Goal: Navigation & Orientation: Find specific page/section

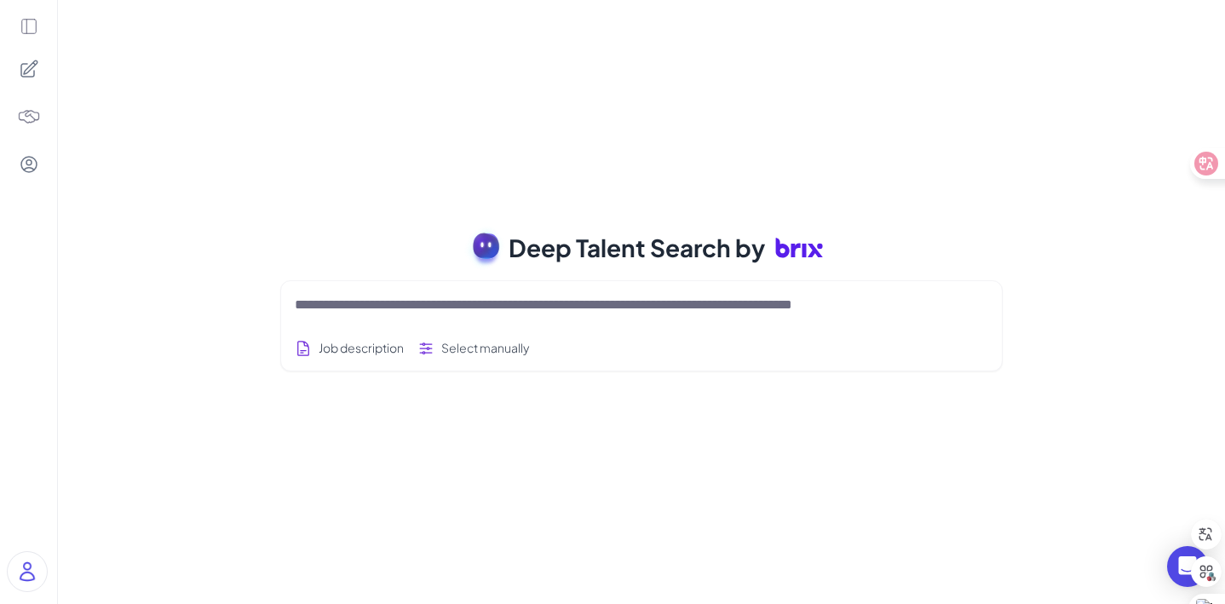
click at [31, 26] on icon at bounding box center [29, 26] width 19 height 19
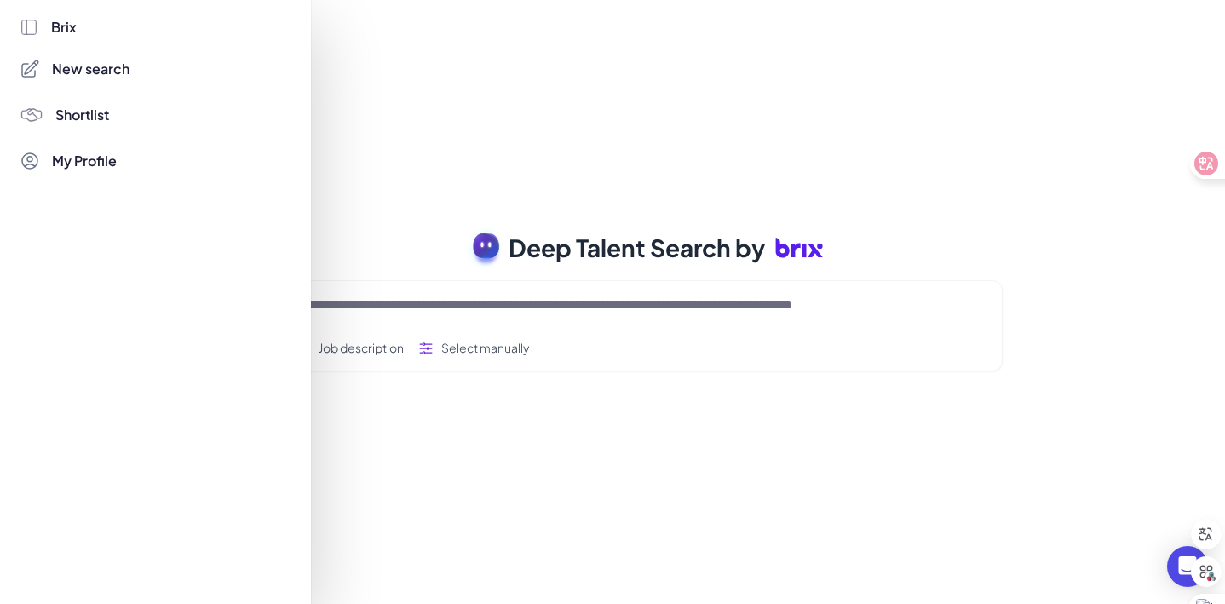
click at [65, 30] on span "Brix" at bounding box center [64, 27] width 26 height 20
click at [26, 29] on icon at bounding box center [28, 27] width 14 height 14
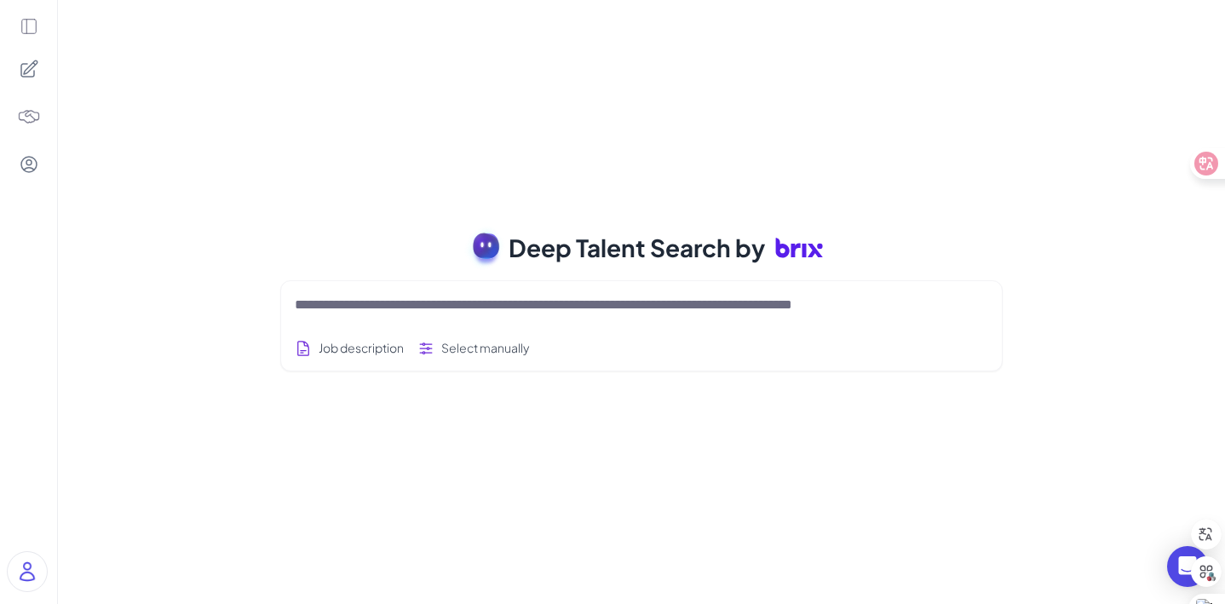
click at [26, 29] on icon at bounding box center [28, 27] width 14 height 14
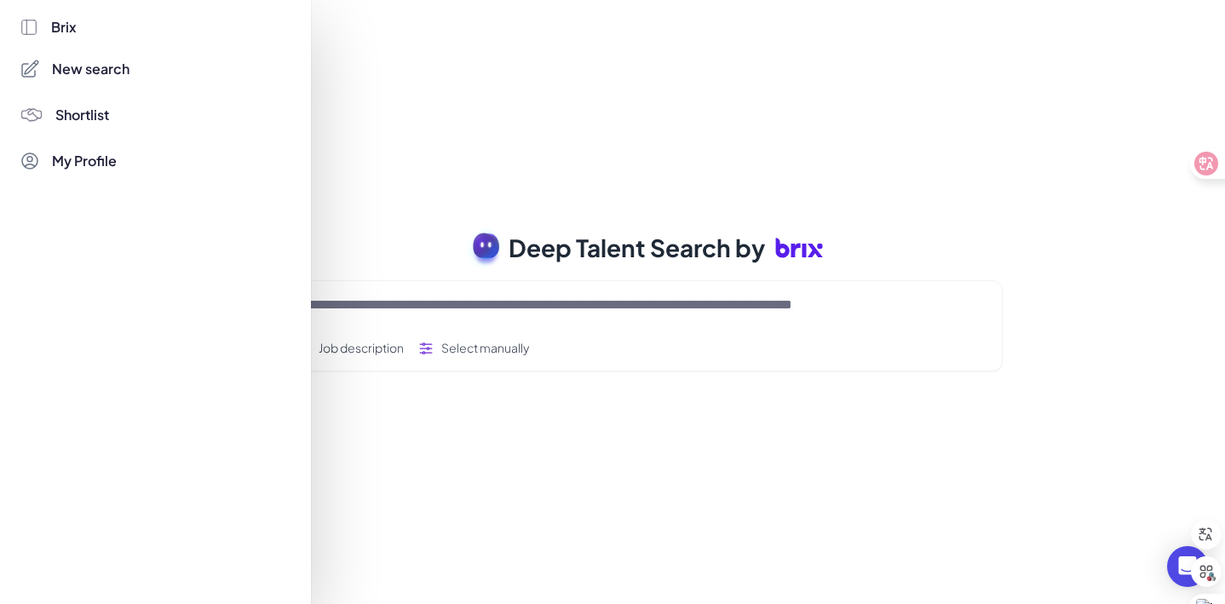
click at [66, 26] on span "Brix" at bounding box center [64, 27] width 26 height 20
click at [90, 72] on span "New search" at bounding box center [91, 69] width 78 height 20
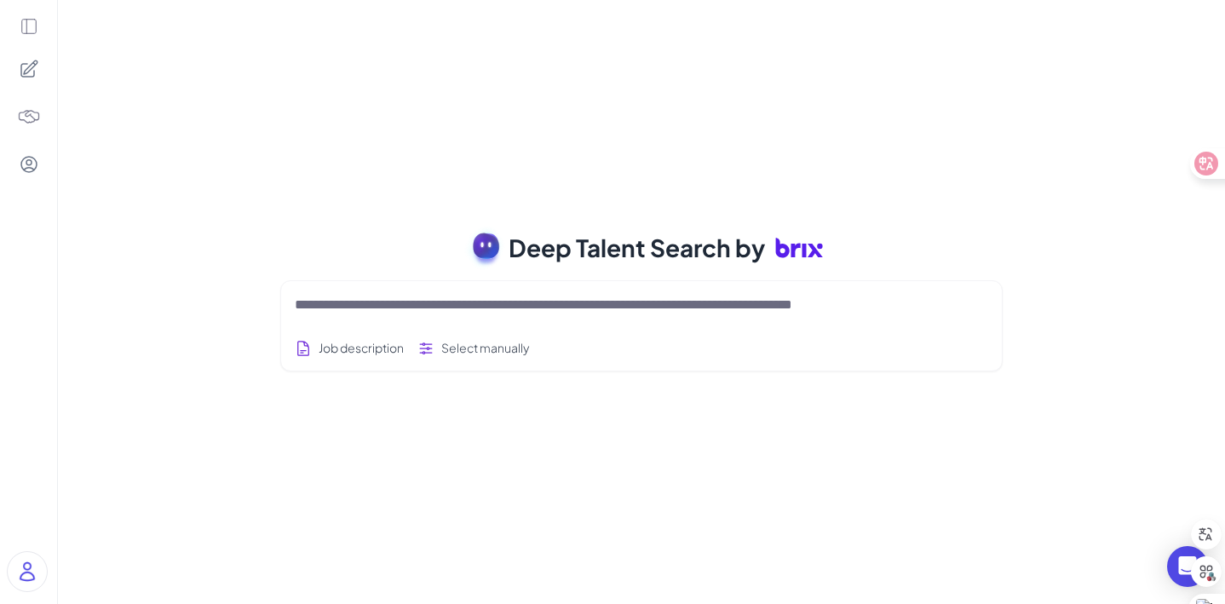
click at [25, 26] on icon at bounding box center [29, 26] width 19 height 19
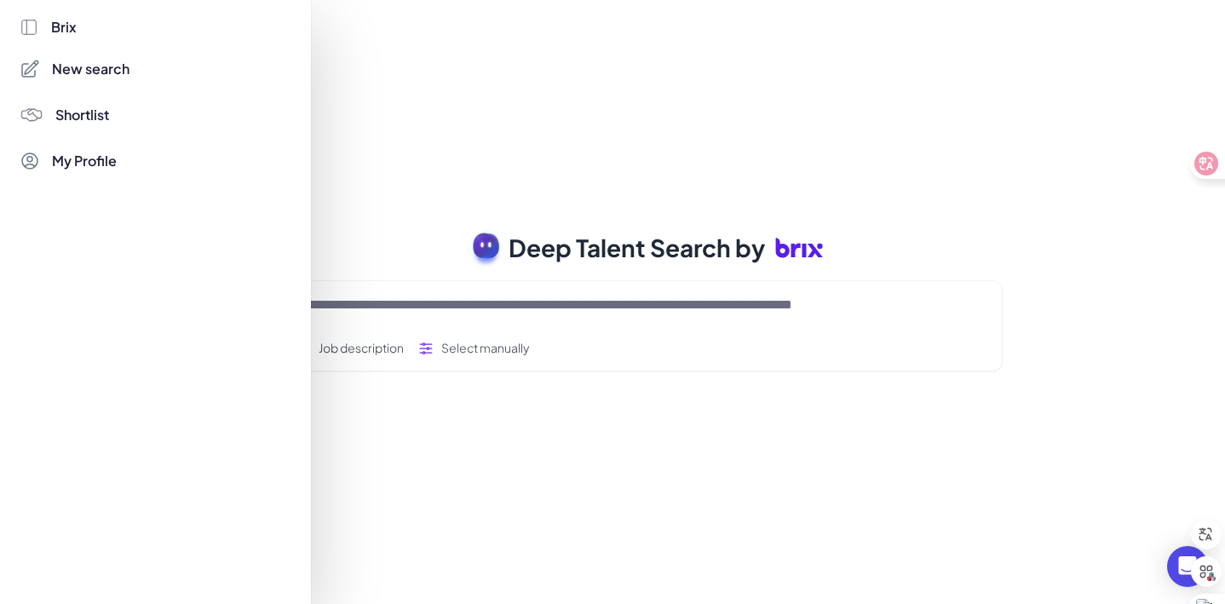
click at [27, 32] on icon at bounding box center [29, 27] width 19 height 19
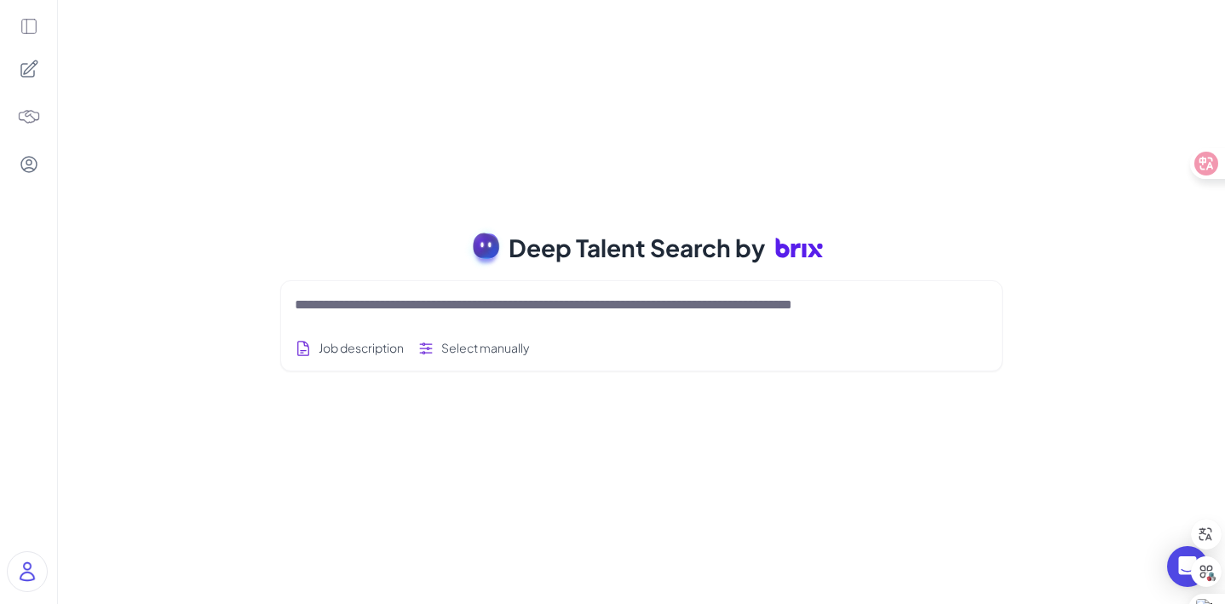
click at [22, 125] on img at bounding box center [29, 117] width 24 height 24
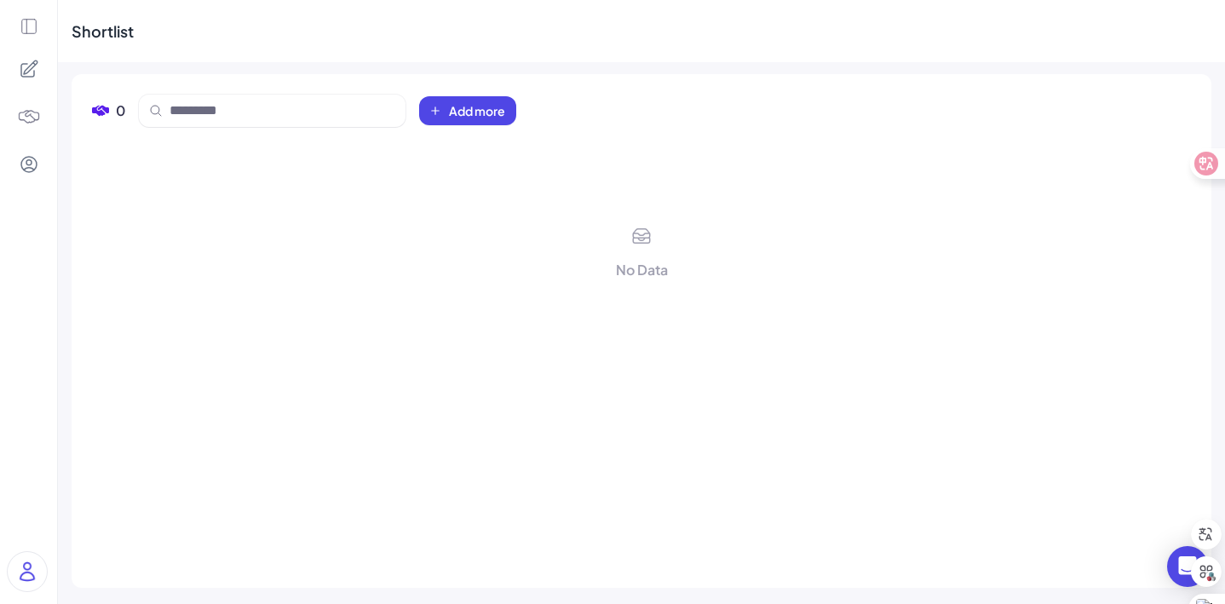
click at [24, 175] on div at bounding box center [29, 165] width 36 height 36
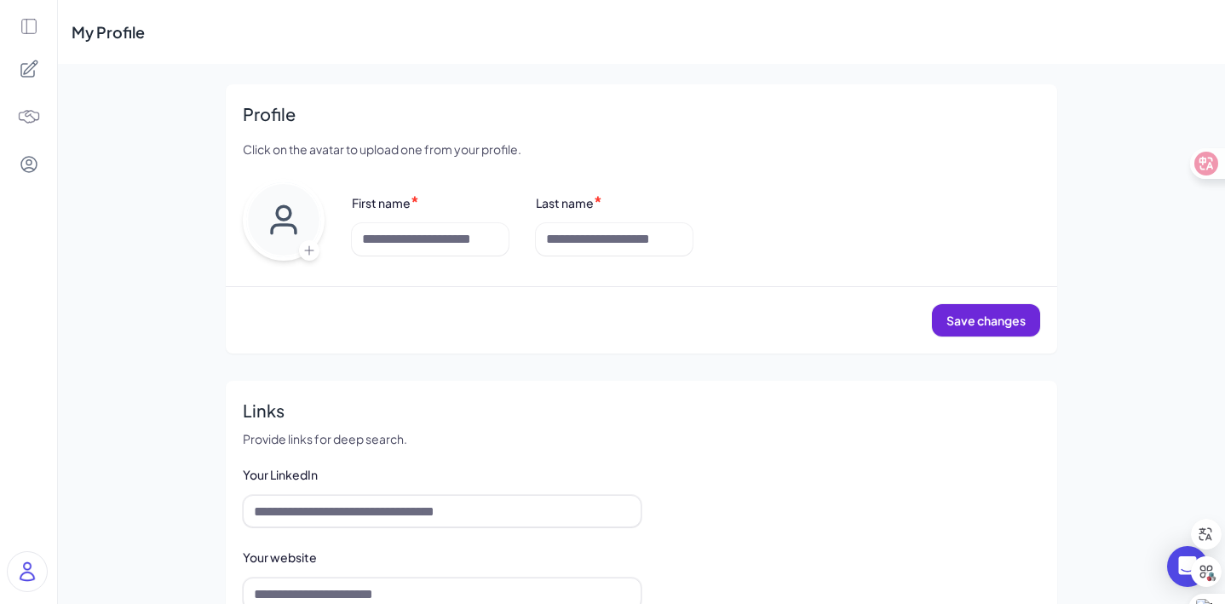
click at [28, 20] on icon at bounding box center [29, 26] width 19 height 19
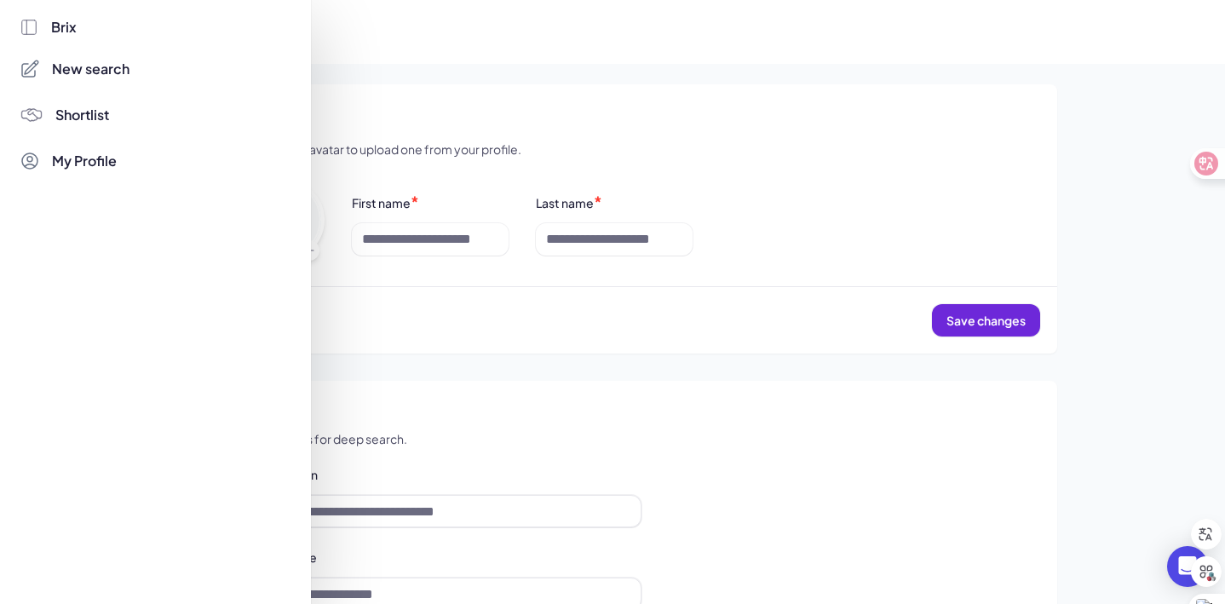
click at [61, 20] on span "Brix" at bounding box center [64, 27] width 26 height 20
click at [66, 37] on div "Brix New search Shortlist My Profile" at bounding box center [156, 302] width 273 height 604
click at [29, 26] on icon at bounding box center [29, 27] width 19 height 19
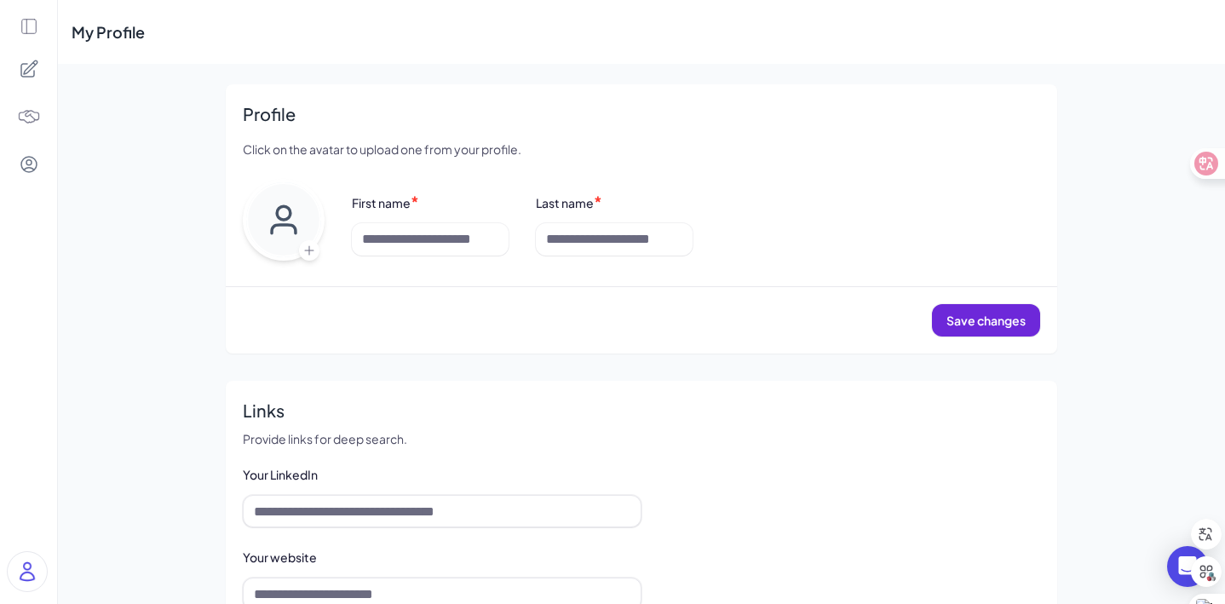
click at [27, 76] on icon at bounding box center [29, 69] width 16 height 16
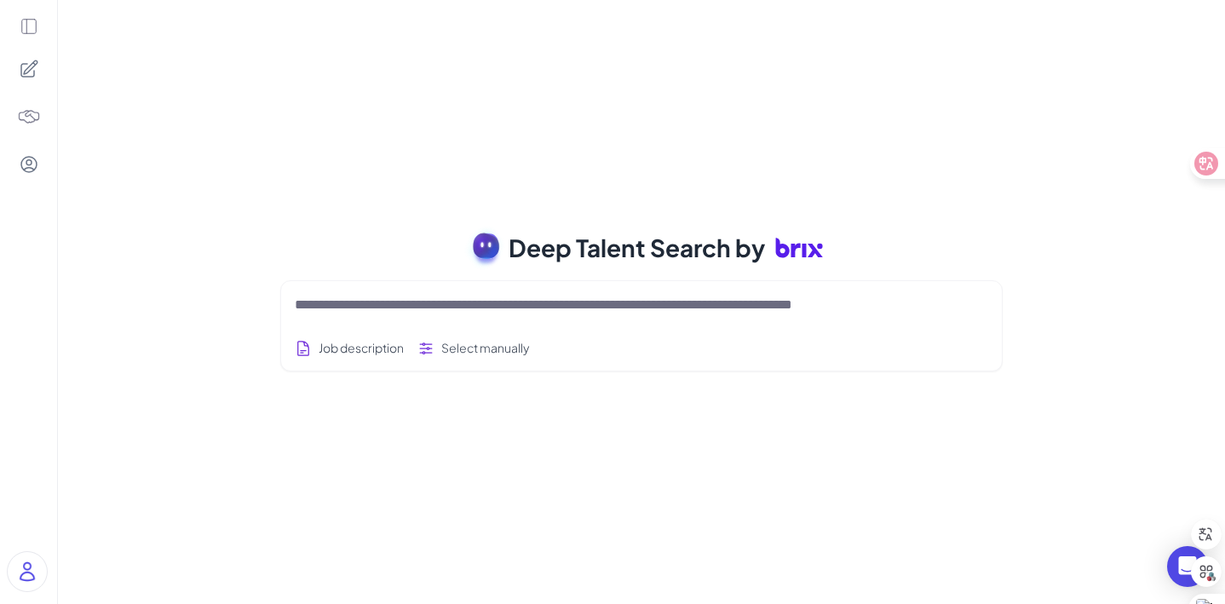
click at [245, 377] on div "Deep Talent Search by Job description Select manually Job Titles Location Years…" at bounding box center [642, 302] width 1168 height 604
